Goal: Check status: Check status

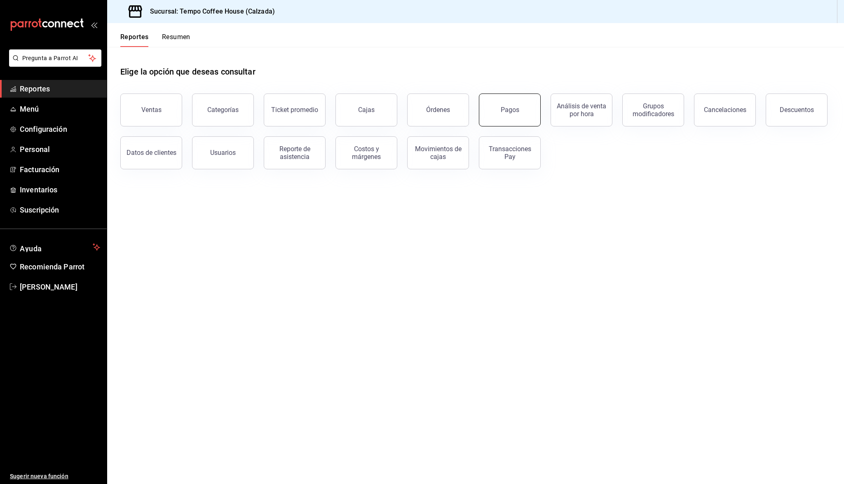
click at [507, 119] on button "Pagos" at bounding box center [510, 110] width 62 height 33
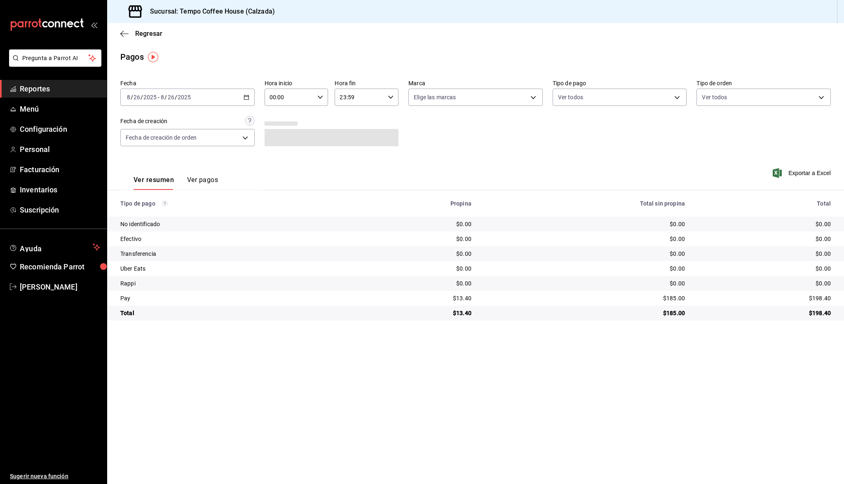
click at [208, 93] on div "[DATE] [DATE] - [DATE] [DATE]" at bounding box center [187, 97] width 134 height 17
click at [172, 142] on span "Ayer" at bounding box center [159, 140] width 64 height 9
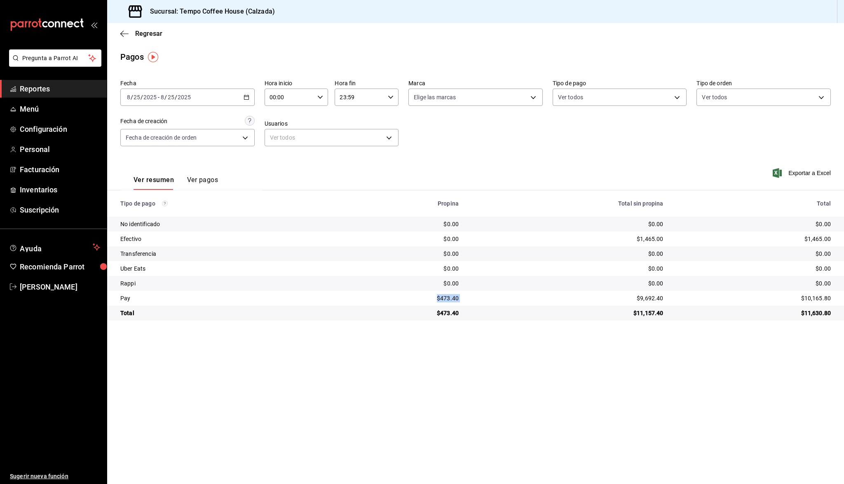
drag, startPoint x: 466, startPoint y: 300, endPoint x: 431, endPoint y: 298, distance: 35.1
click at [431, 298] on tr "Pay $473.40 $9,692.40 $10,165.80" at bounding box center [475, 298] width 737 height 15
click at [431, 298] on div "$473.40" at bounding box center [404, 298] width 110 height 8
drag, startPoint x: 433, startPoint y: 297, endPoint x: 459, endPoint y: 297, distance: 25.5
click at [459, 297] on div "$473.40" at bounding box center [404, 298] width 110 height 8
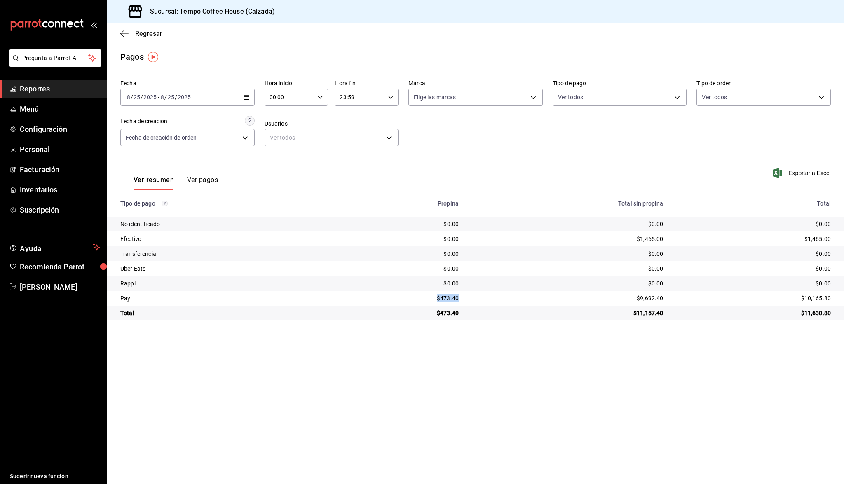
copy div "$473.40"
drag, startPoint x: 665, startPoint y: 299, endPoint x: 628, endPoint y: 298, distance: 36.7
click at [628, 298] on td "$9,692.40" at bounding box center [567, 298] width 204 height 15
copy div "$9,692.40"
drag, startPoint x: 665, startPoint y: 237, endPoint x: 626, endPoint y: 238, distance: 38.7
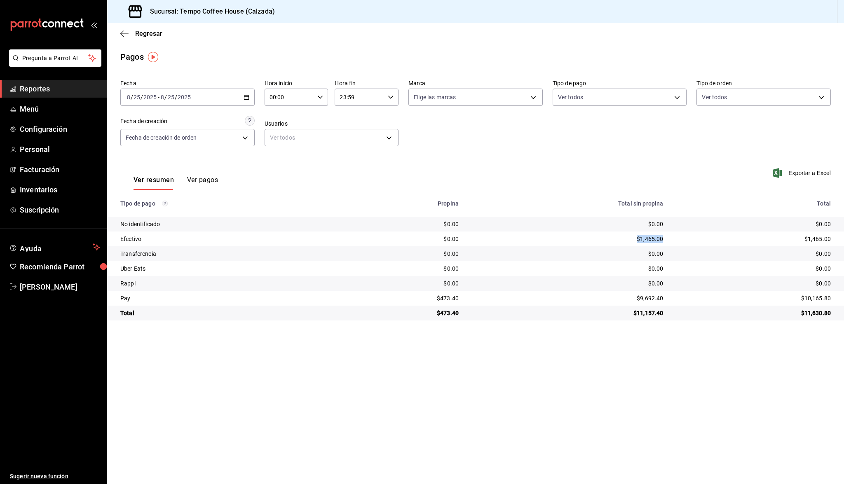
click at [626, 238] on td "$1,465.00" at bounding box center [567, 239] width 204 height 15
copy div "$1,465.00"
click at [72, 89] on span "Reportes" at bounding box center [60, 88] width 80 height 11
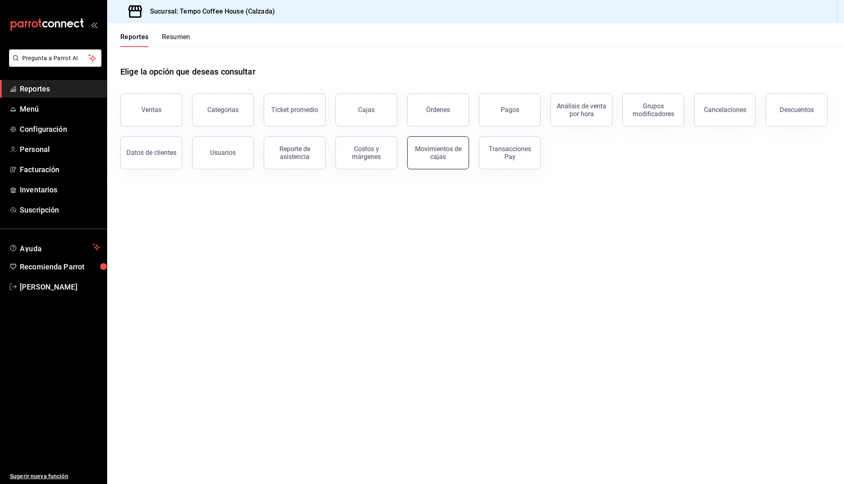
click at [440, 150] on div "Movimientos de cajas" at bounding box center [437, 153] width 51 height 16
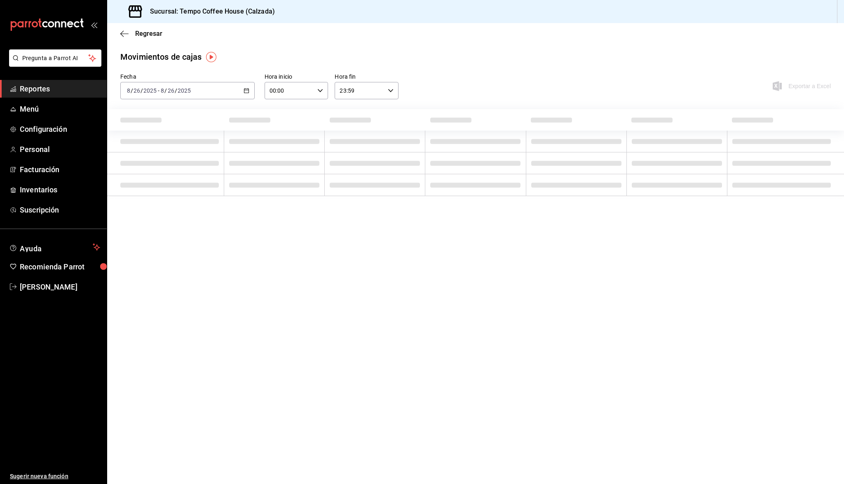
click at [220, 89] on div "[DATE] [DATE] - [DATE] [DATE]" at bounding box center [187, 90] width 134 height 17
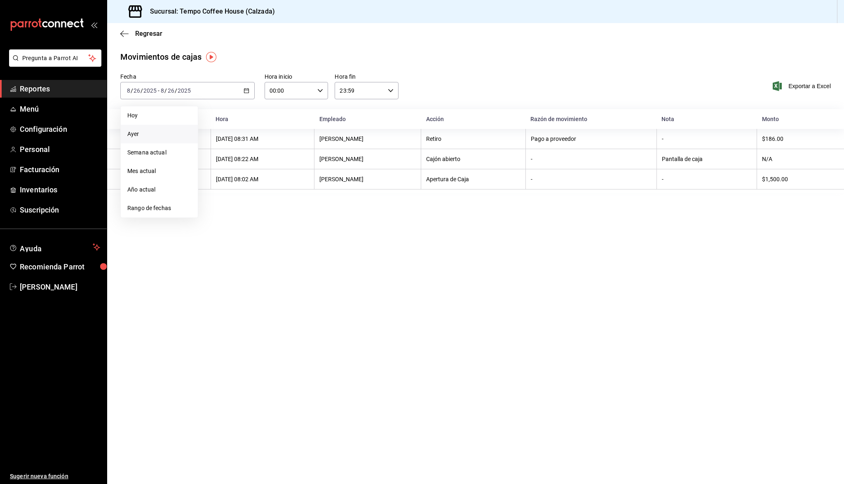
click at [160, 138] on span "Ayer" at bounding box center [159, 134] width 64 height 9
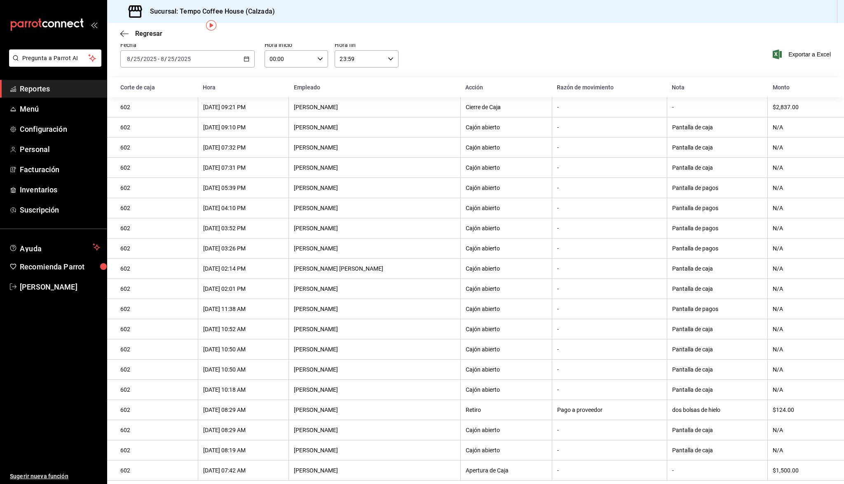
click at [196, 56] on div "[DATE] [DATE] - [DATE] [DATE]" at bounding box center [187, 58] width 134 height 17
click at [153, 176] on span "Rango de fechas" at bounding box center [159, 176] width 64 height 9
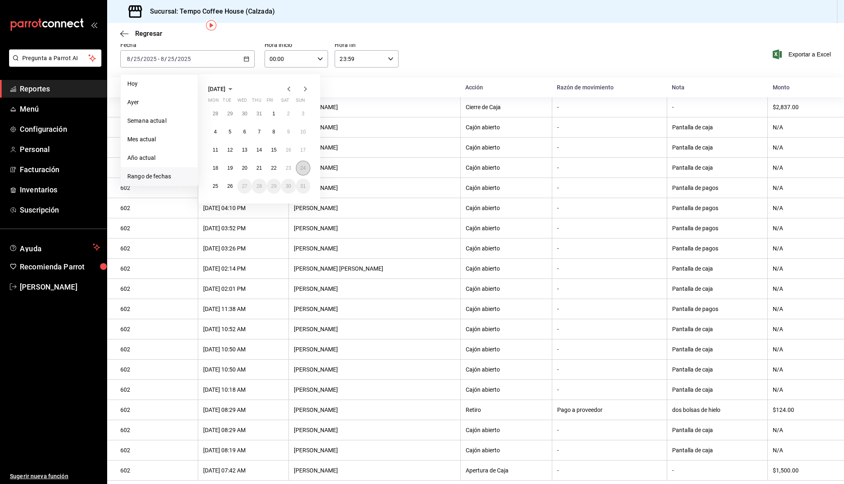
click at [301, 169] on abbr "24" at bounding box center [302, 168] width 5 height 6
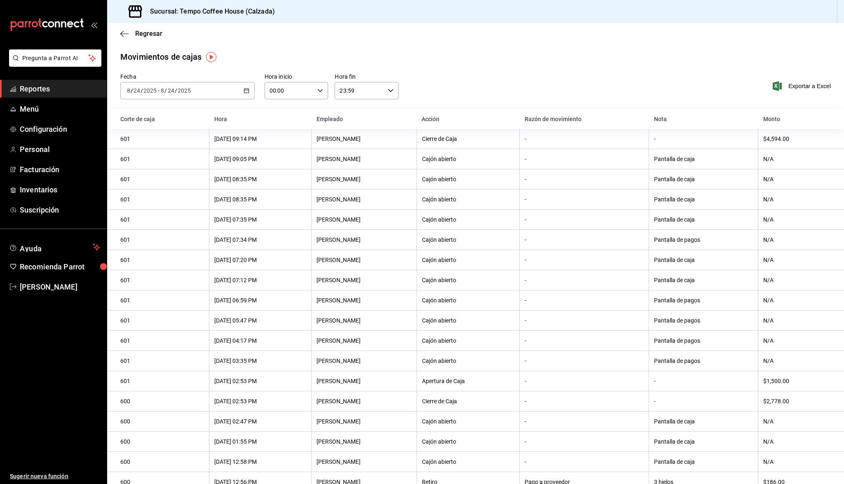
click at [202, 95] on div "[DATE] [DATE] - [DATE] [DATE]" at bounding box center [187, 90] width 134 height 17
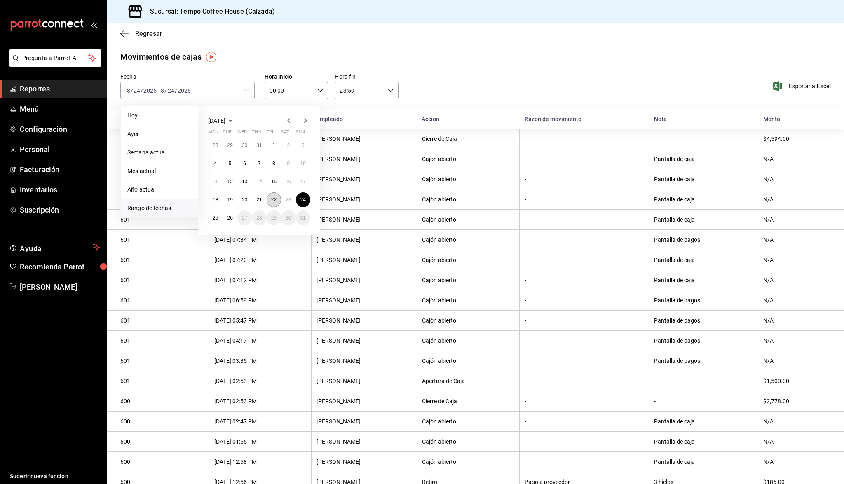
click at [270, 198] on button "22" at bounding box center [274, 199] width 14 height 15
